Goal: Check status: Check status

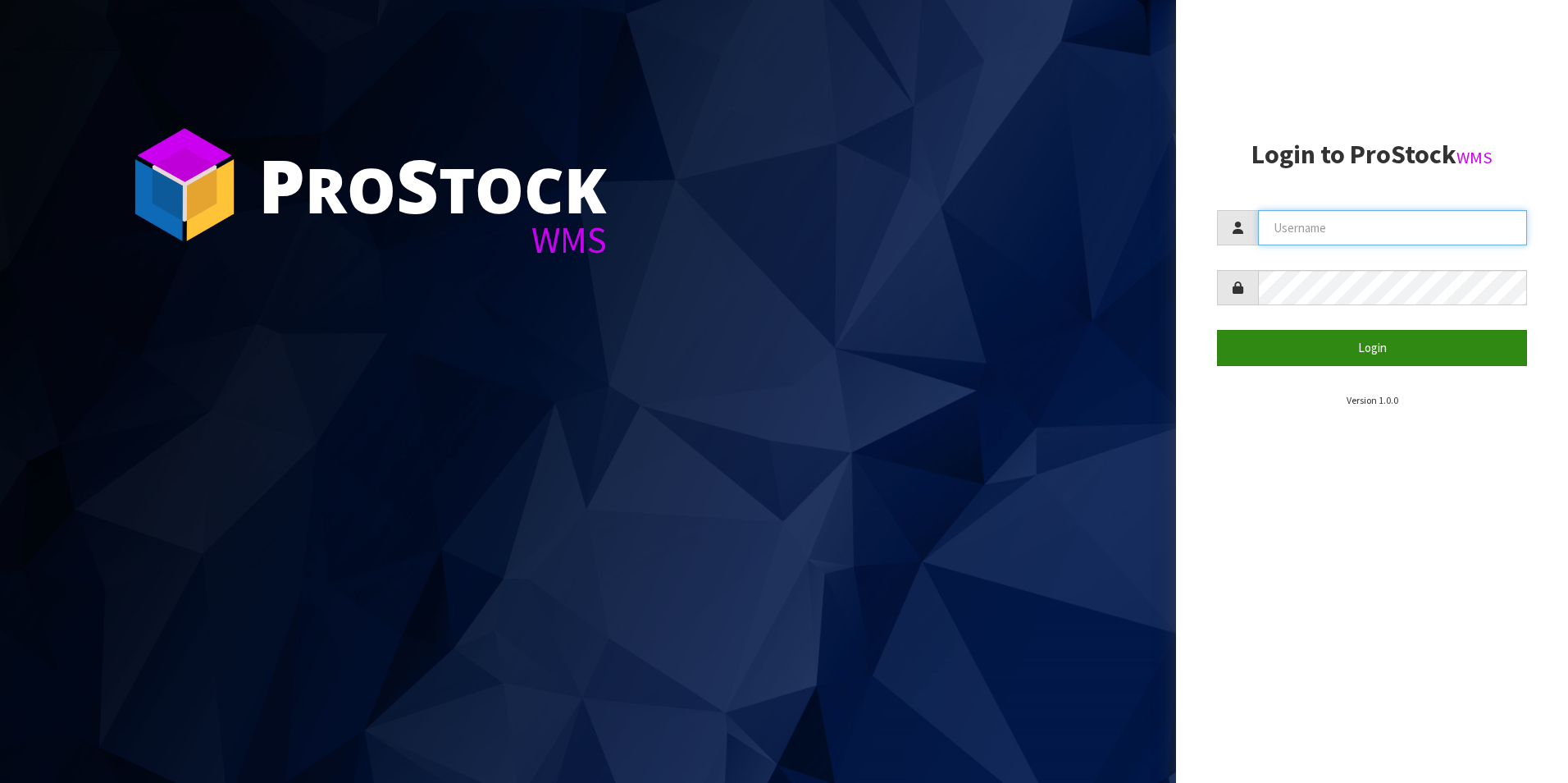
type input "TUFF TURF"
click at [1265, 358] on button "Login" at bounding box center [1372, 347] width 310 height 35
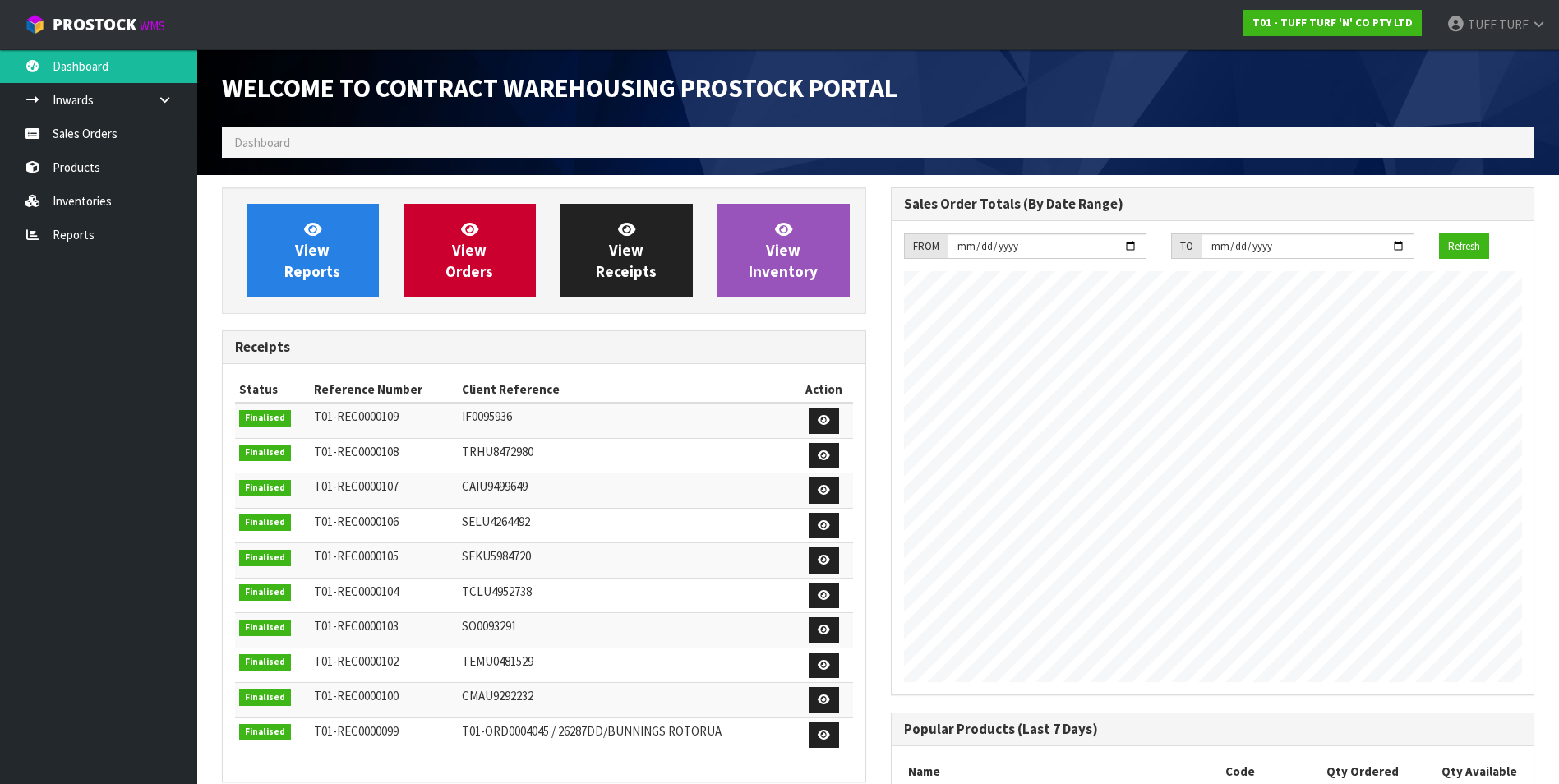
scroll to position [911, 668]
click at [342, 266] on link "View Reports" at bounding box center [312, 250] width 132 height 93
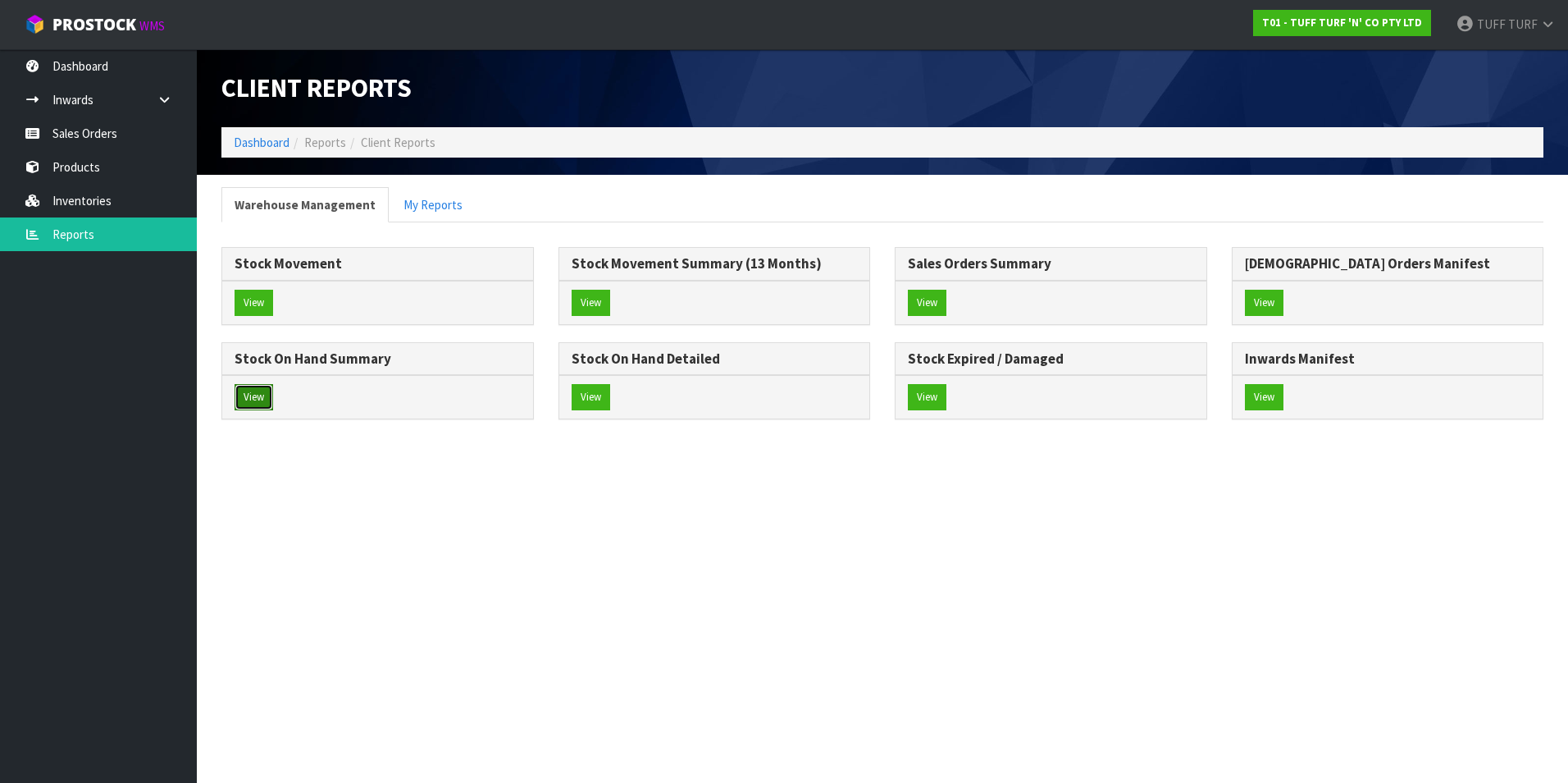
click at [257, 405] on button "View" at bounding box center [254, 397] width 39 height 26
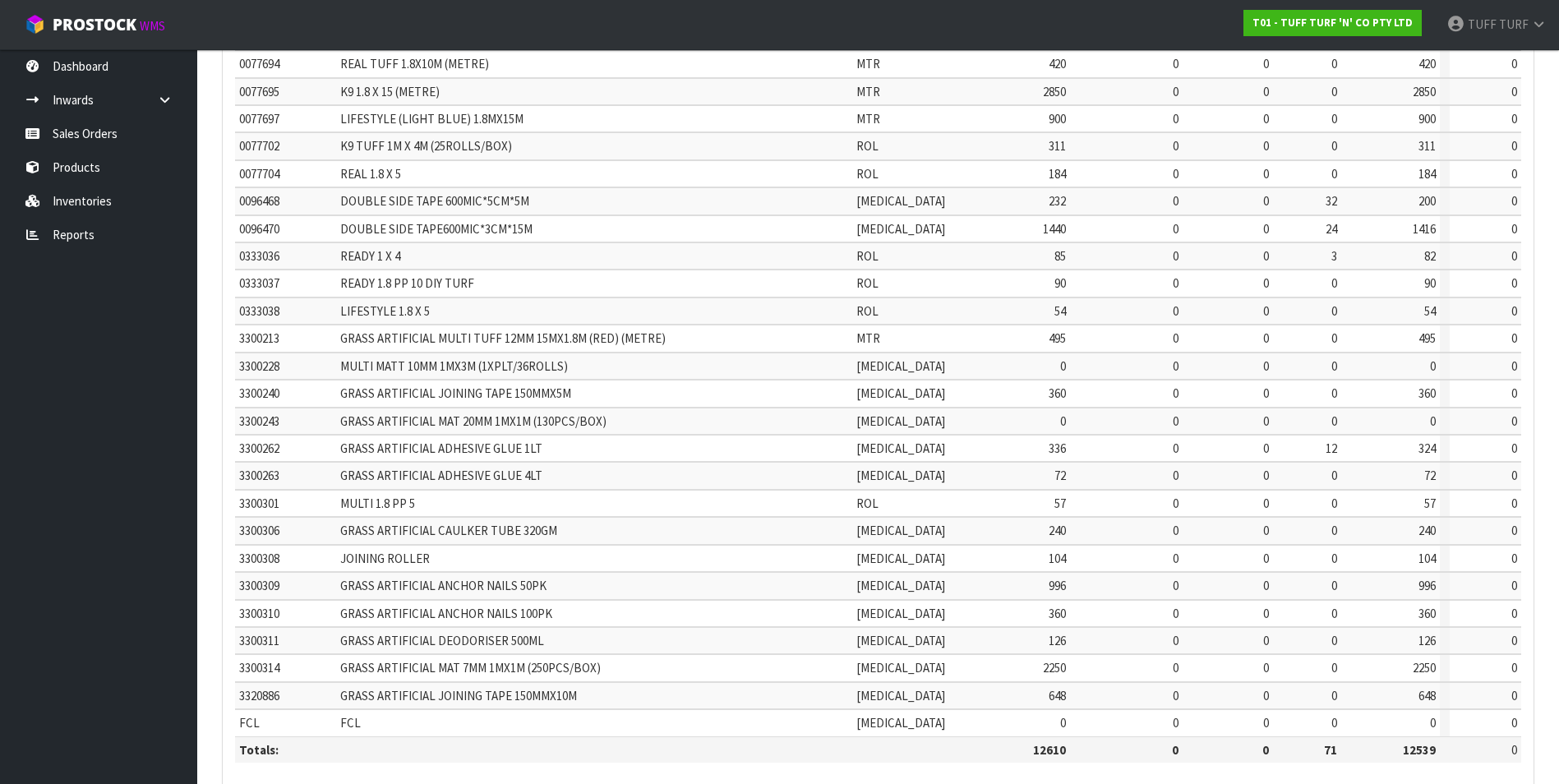
scroll to position [247, 0]
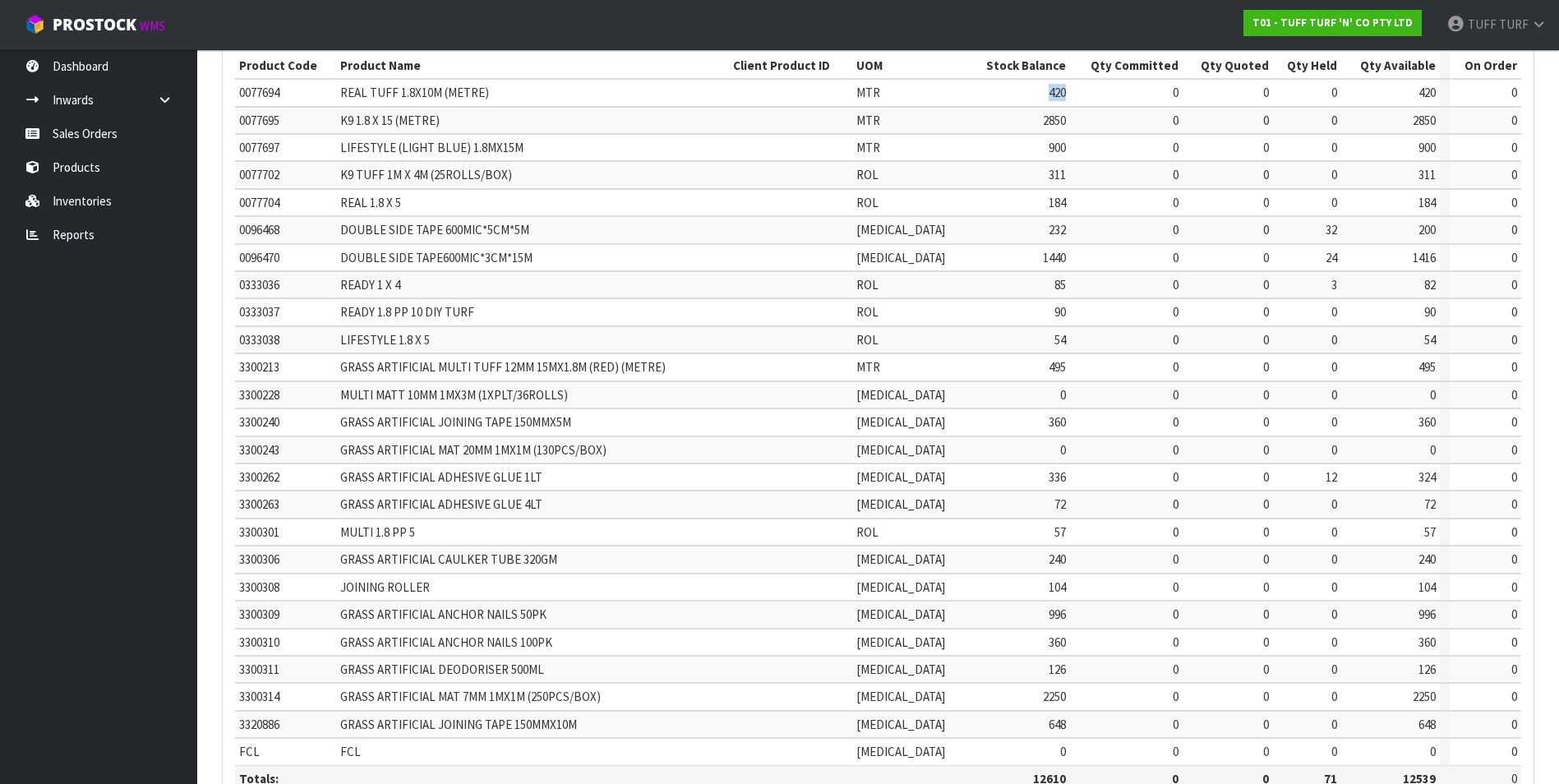
drag, startPoint x: 1023, startPoint y: 90, endPoint x: 1046, endPoint y: 86, distance: 23.3
click at [1046, 86] on td "420" at bounding box center [1017, 93] width 104 height 27
